Goal: Navigation & Orientation: Find specific page/section

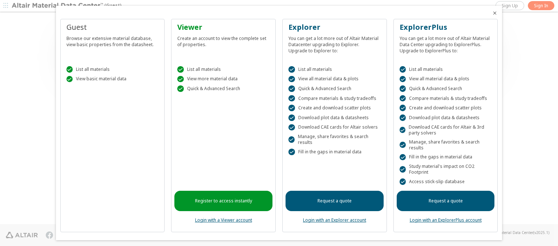
click at [492, 13] on icon "Close" at bounding box center [495, 13] width 6 height 6
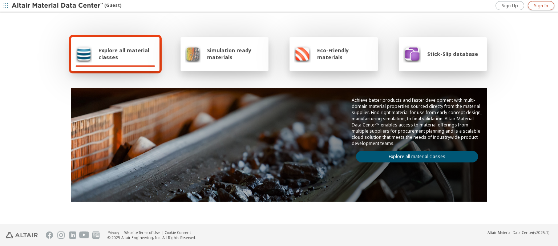
click at [541, 5] on span "Sign In" at bounding box center [541, 6] width 14 height 6
click at [58, 6] on img at bounding box center [58, 5] width 93 height 7
click at [124, 54] on span "Explore all material classes" at bounding box center [126, 54] width 57 height 14
click at [414, 155] on link "Explore all material classes" at bounding box center [417, 157] width 122 height 12
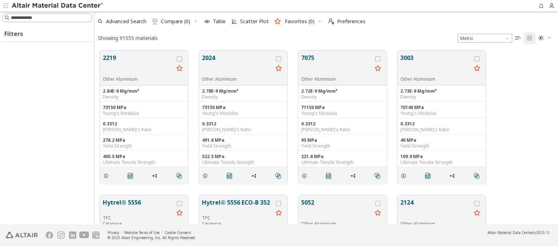
scroll to position [174, 458]
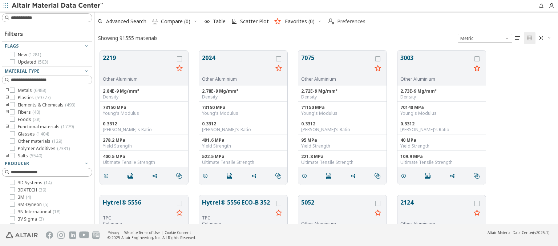
click at [345, 21] on span "Preferences" at bounding box center [351, 21] width 28 height 5
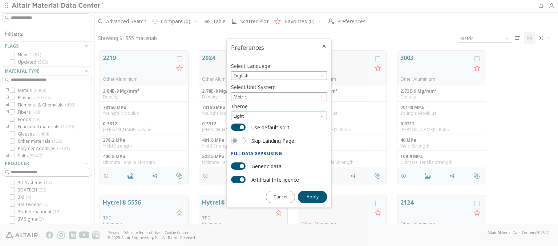
click at [279, 116] on span "Light" at bounding box center [279, 116] width 96 height 9
click at [245, 134] on span "Light Blue" at bounding box center [244, 134] width 20 height 6
click at [312, 196] on span "Apply" at bounding box center [313, 197] width 12 height 6
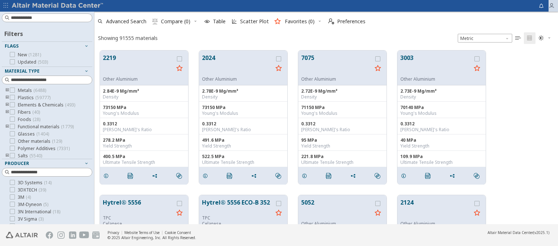
click at [553, 6] on icon "button" at bounding box center [552, 6] width 6 height 6
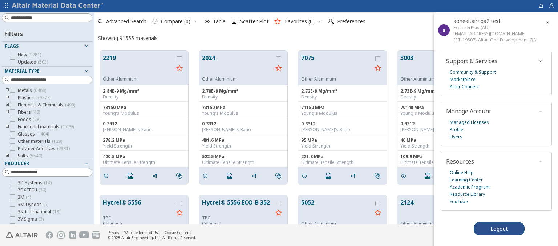
click at [58, 6] on img at bounding box center [58, 5] width 93 height 7
